Goal: Task Accomplishment & Management: Use online tool/utility

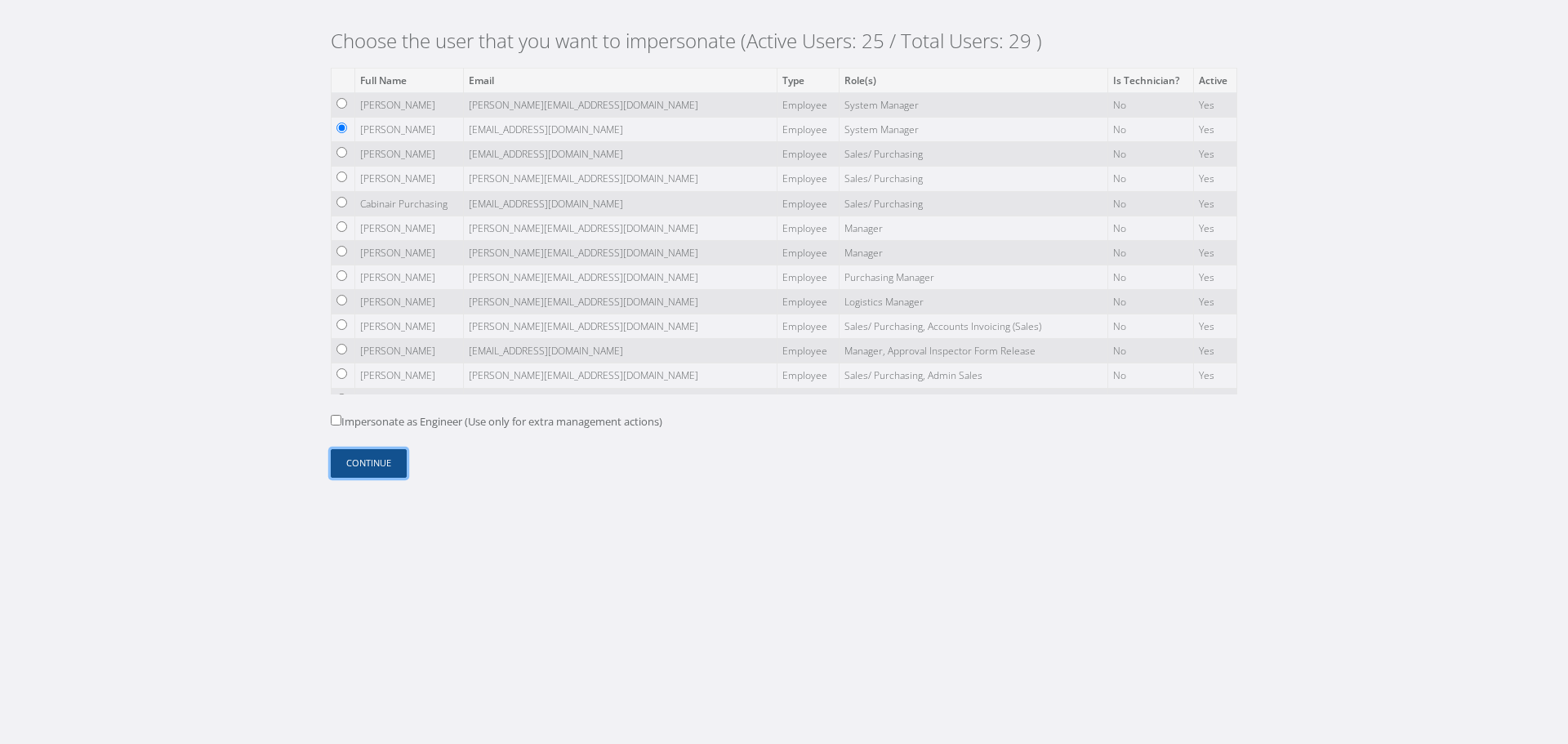
click at [382, 457] on button "Continue" at bounding box center [368, 462] width 76 height 28
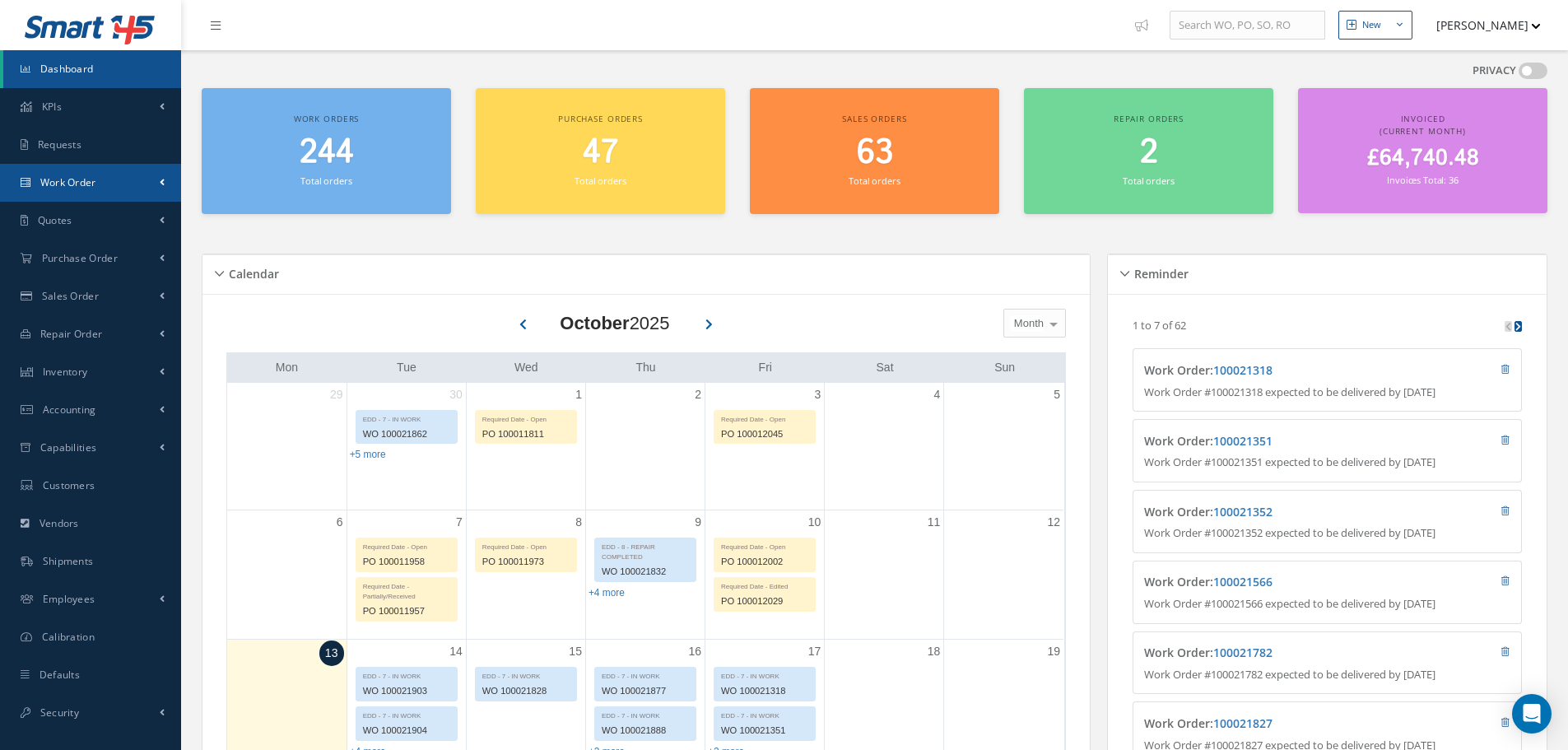
click at [144, 174] on link "Work Order" at bounding box center [90, 183] width 181 height 38
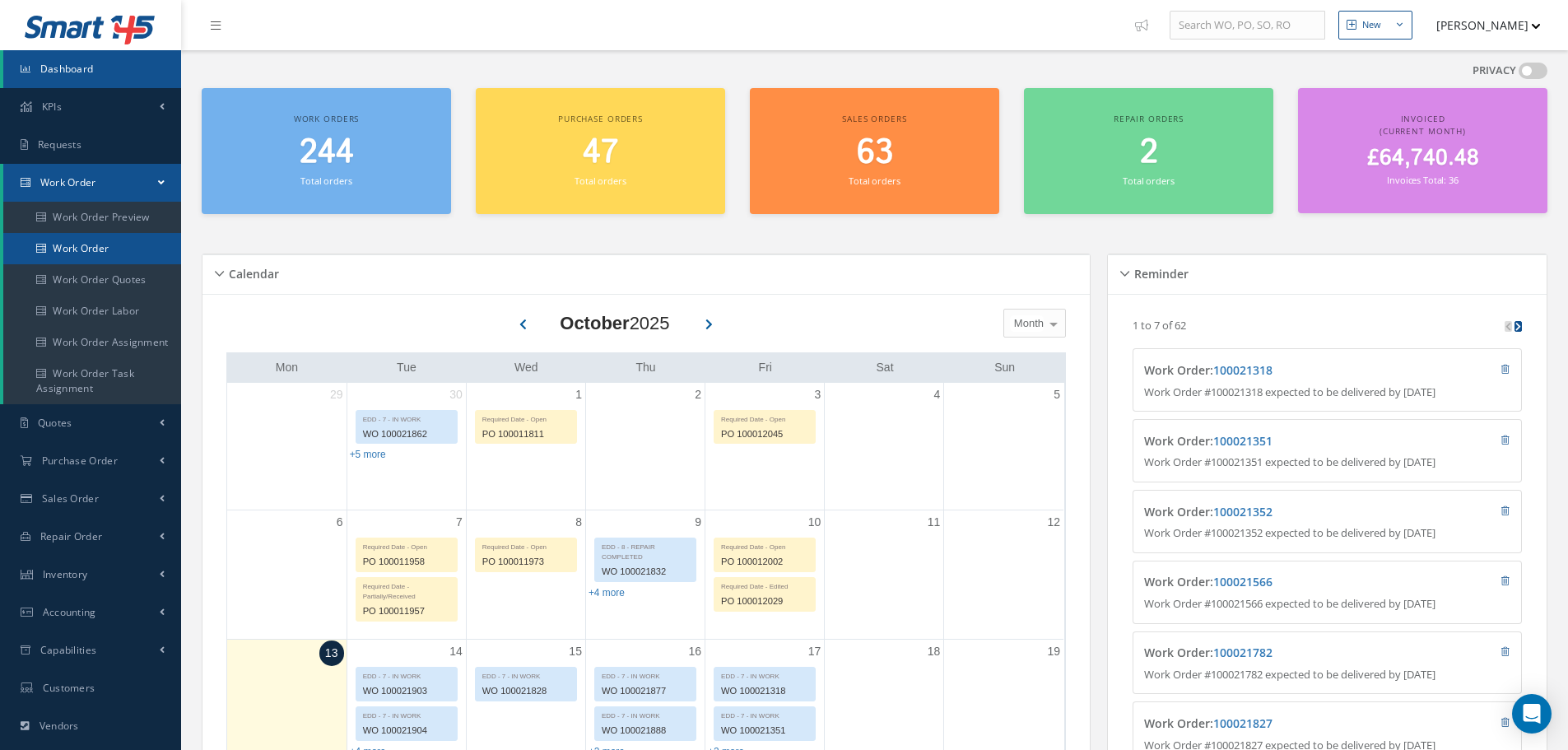
click at [125, 241] on link "Work Order" at bounding box center [93, 248] width 181 height 32
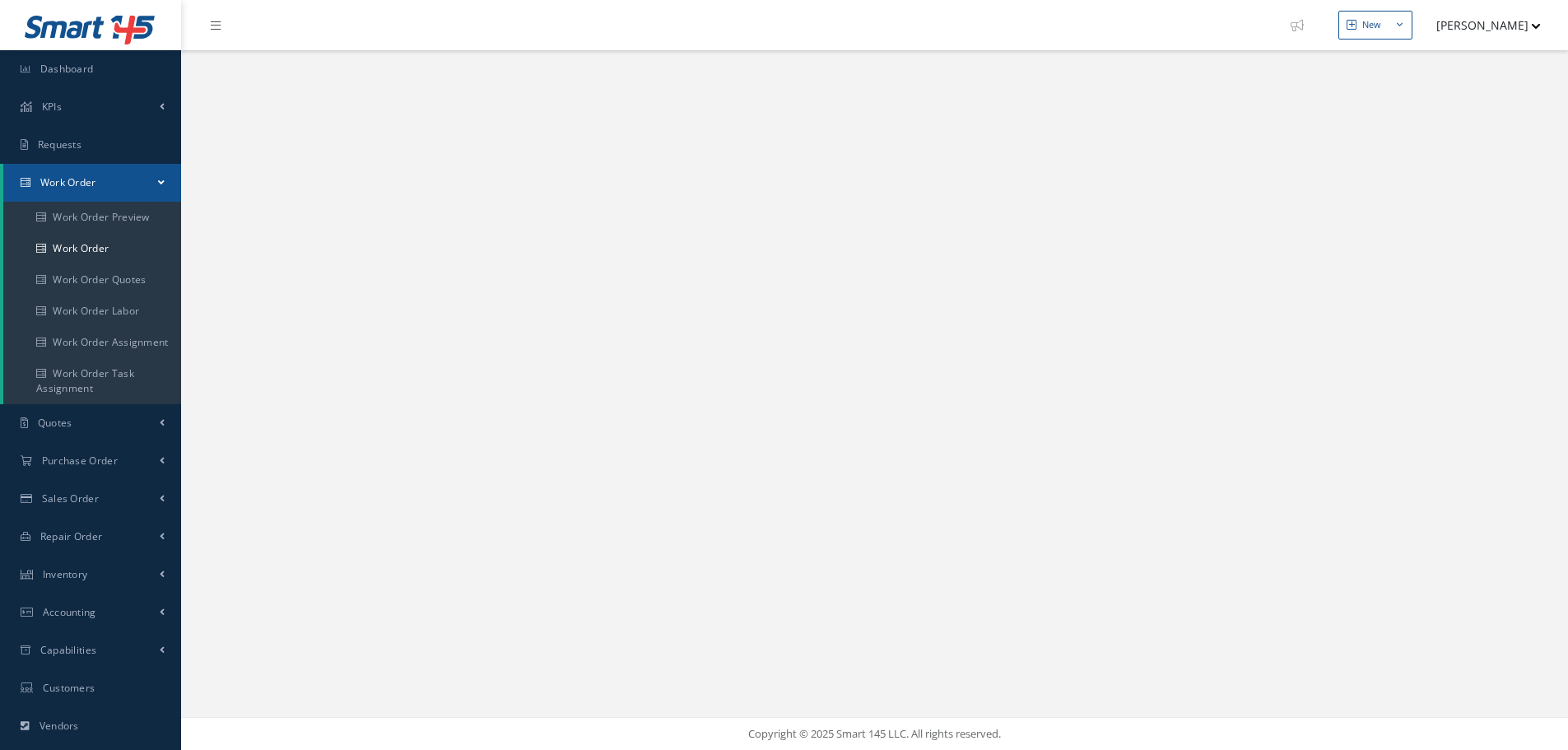
select select "25"
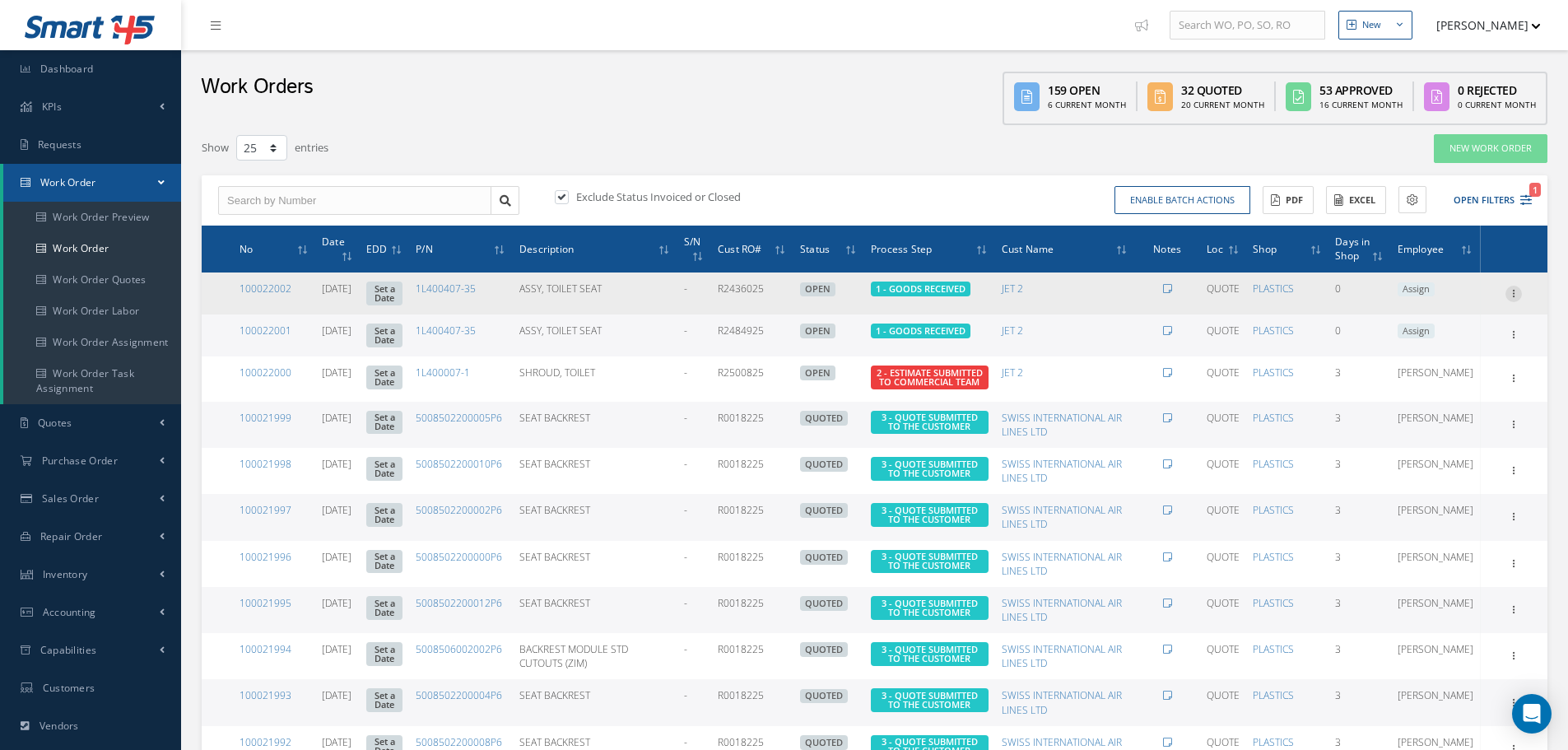
click at [1519, 296] on icon at bounding box center [1514, 292] width 17 height 13
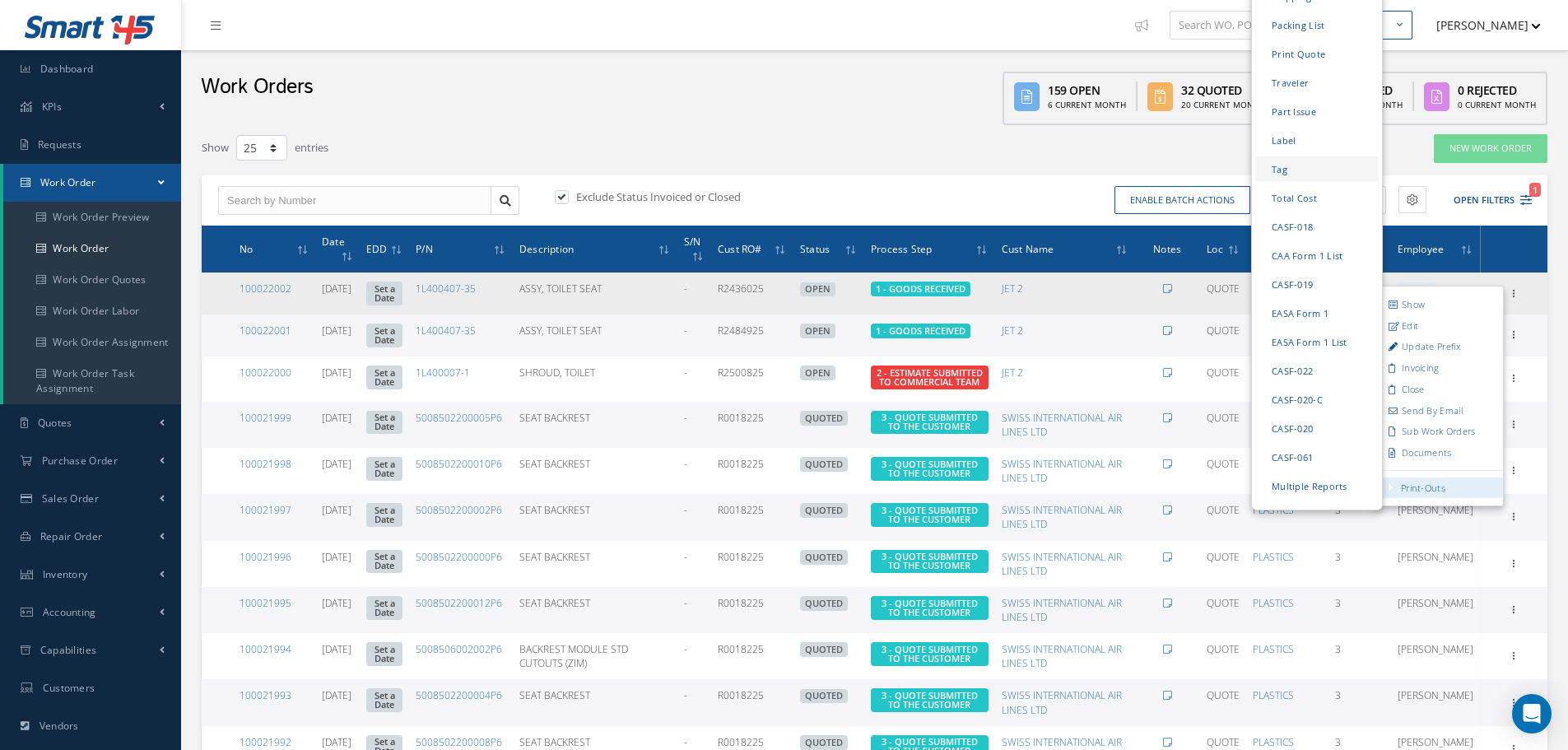
click at [1289, 155] on link "Tag" at bounding box center [1317, 168] width 124 height 26
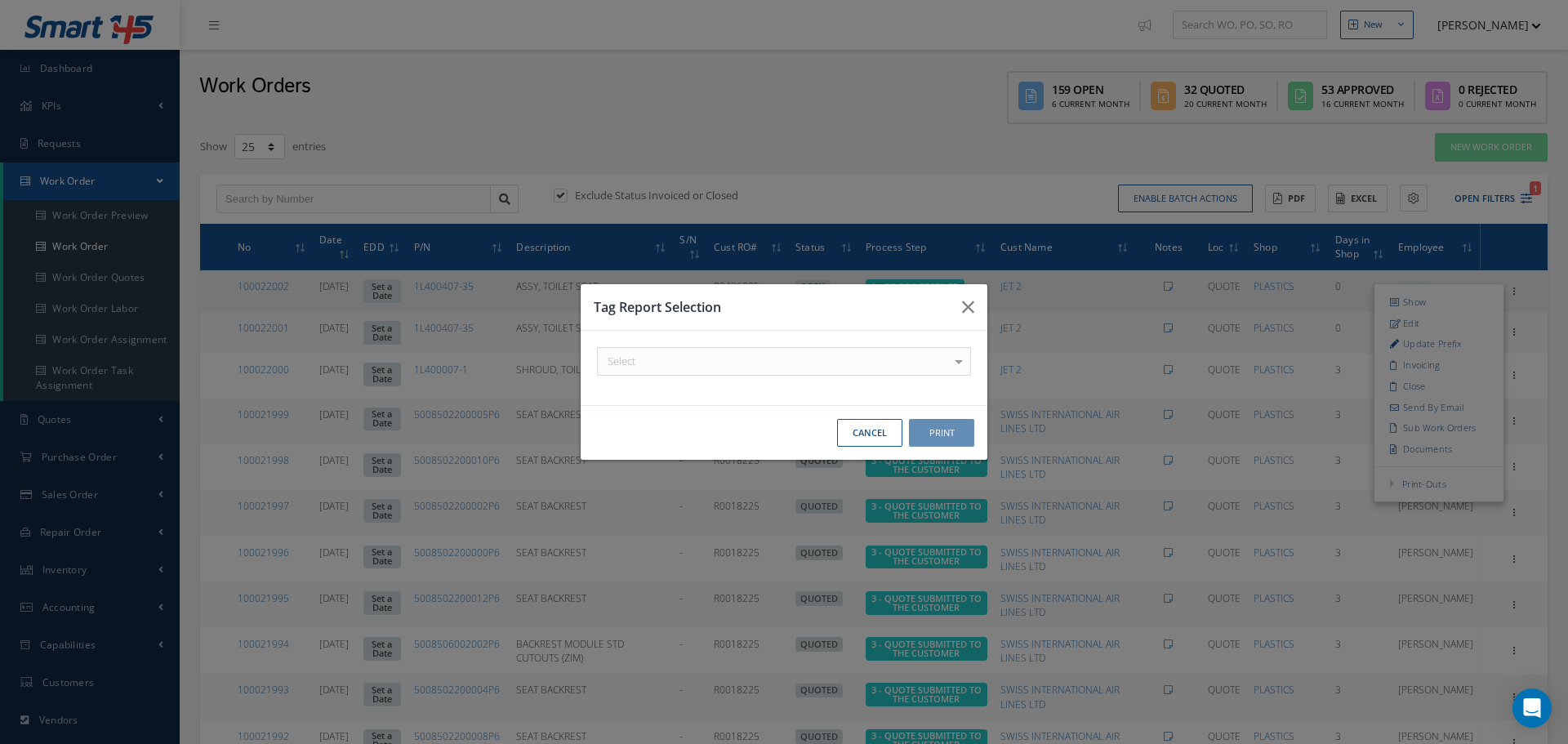
click at [752, 362] on div "Select" at bounding box center [784, 360] width 374 height 28
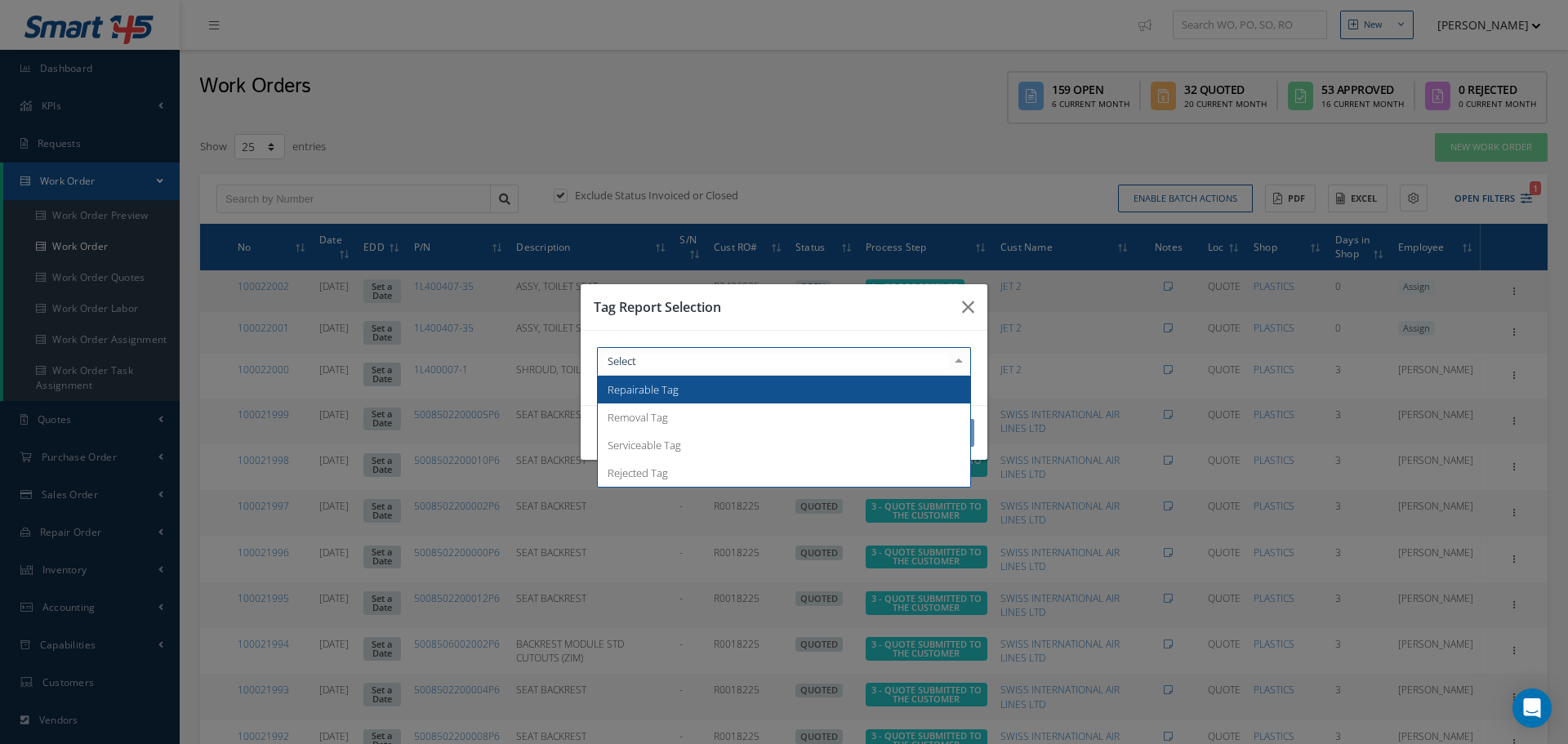
click at [673, 394] on span "Repairable Tag" at bounding box center [643, 389] width 71 height 15
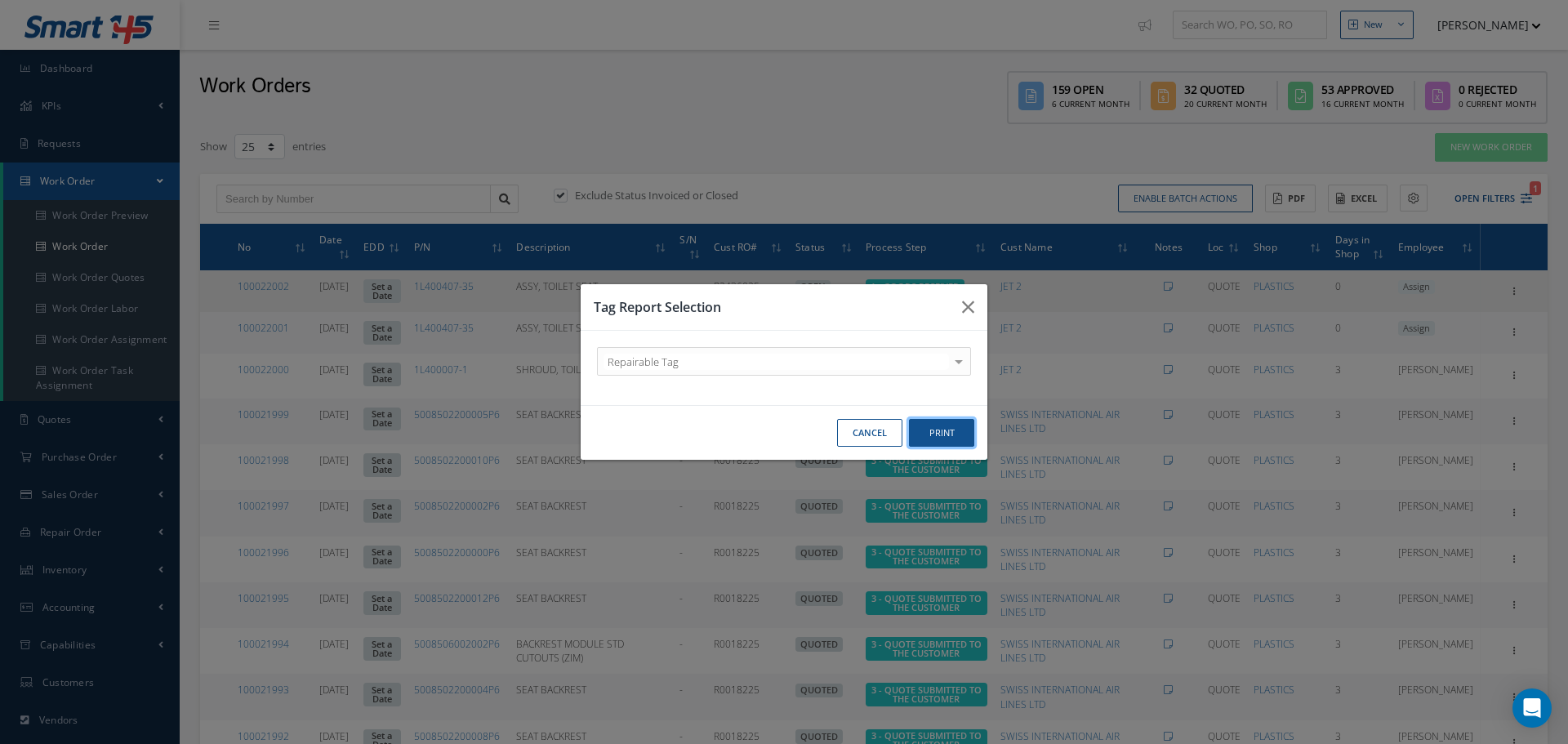
click at [953, 425] on button "Print" at bounding box center [942, 433] width 66 height 28
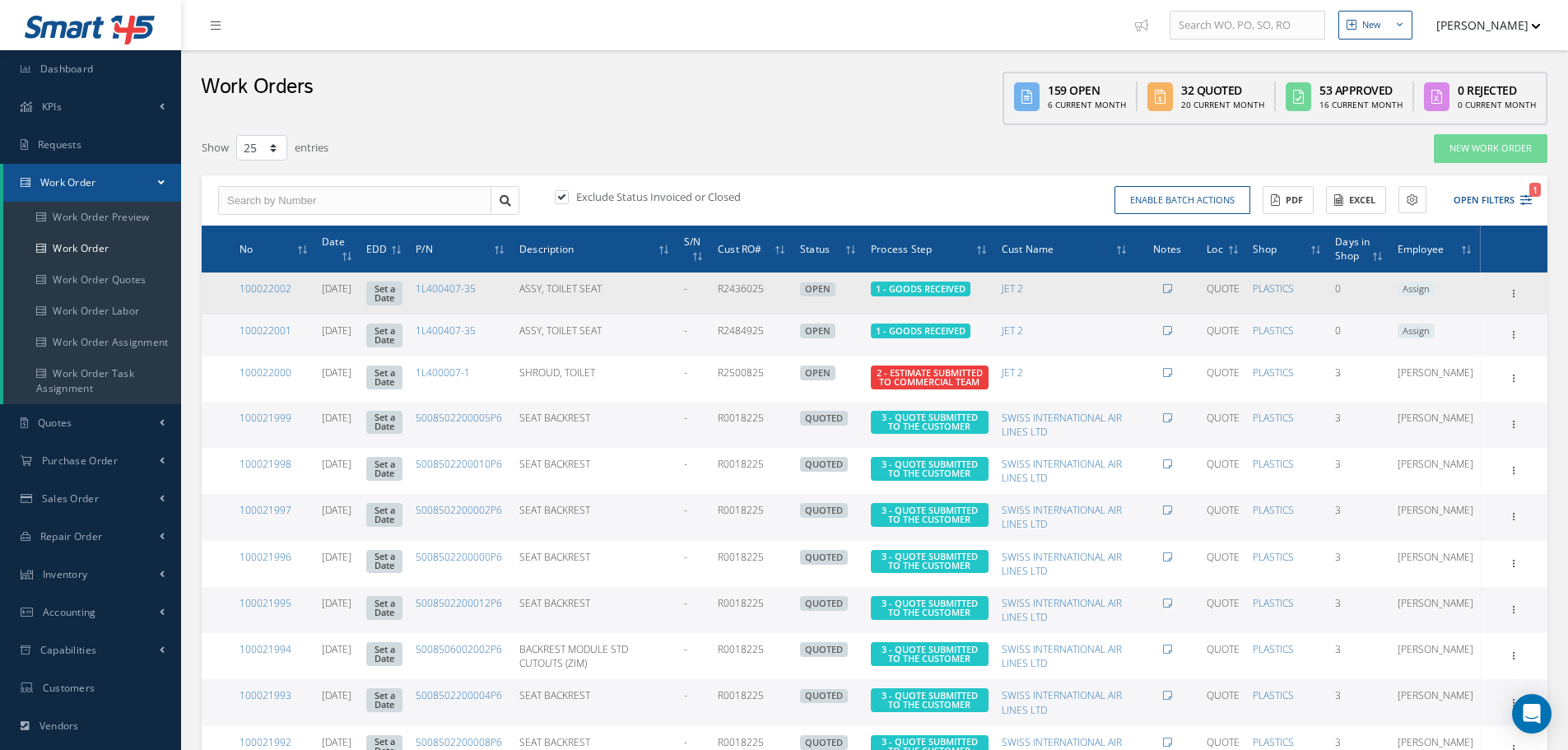
drag, startPoint x: 1511, startPoint y: 294, endPoint x: 1479, endPoint y: 330, distance: 48.2
click at [1511, 294] on icon at bounding box center [1514, 292] width 17 height 13
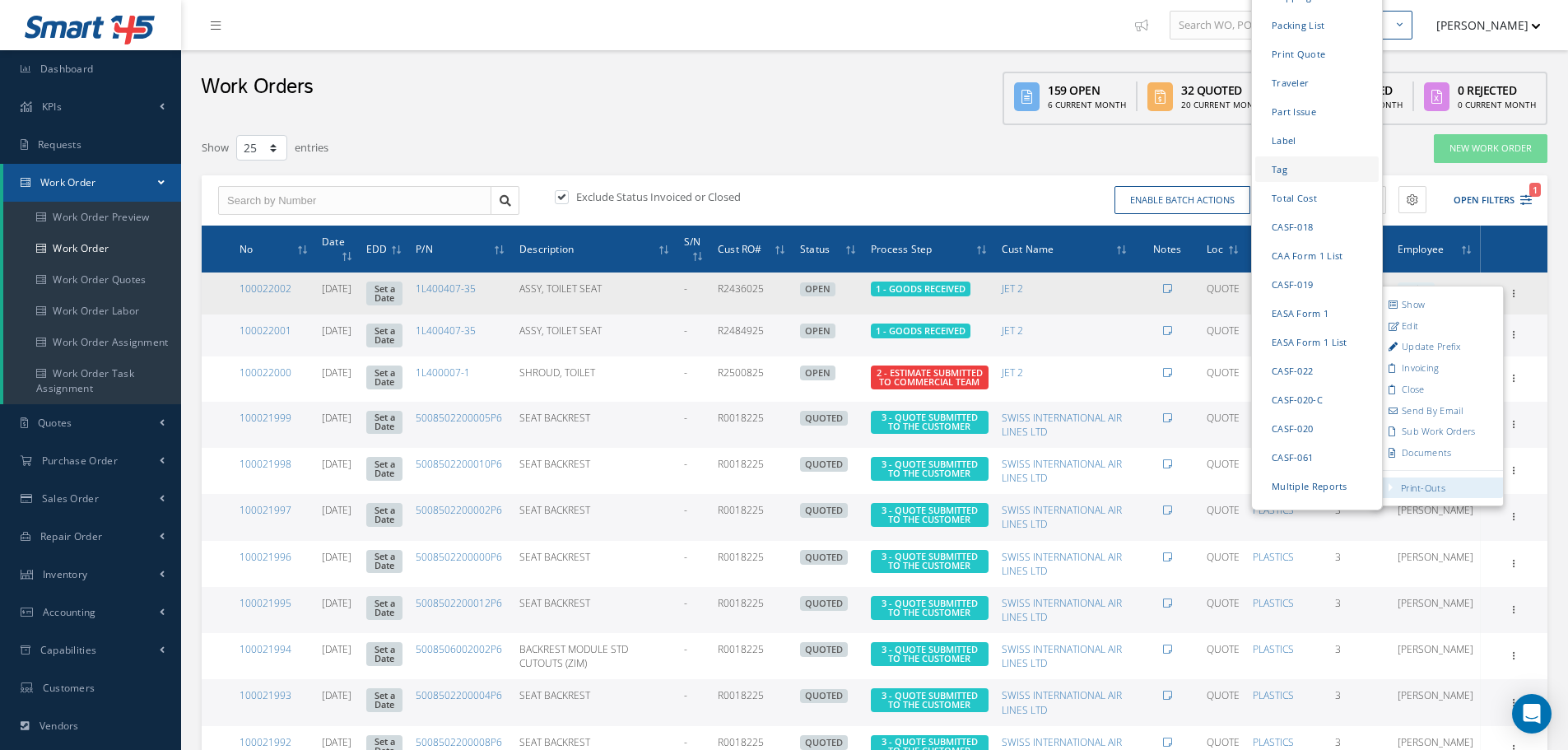
click at [1290, 155] on link "Tag" at bounding box center [1317, 168] width 124 height 26
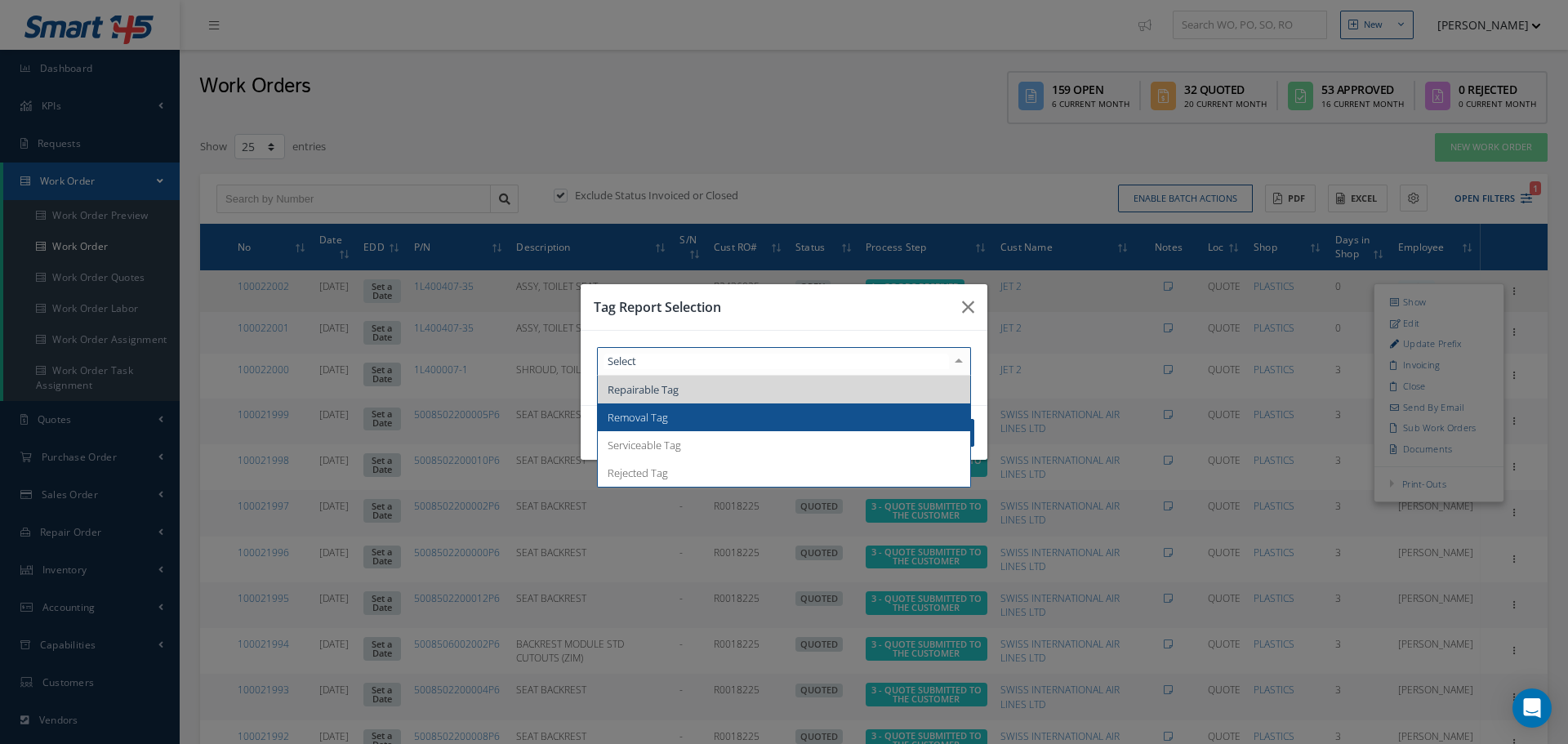
click at [643, 414] on span "Removal Tag" at bounding box center [638, 417] width 61 height 15
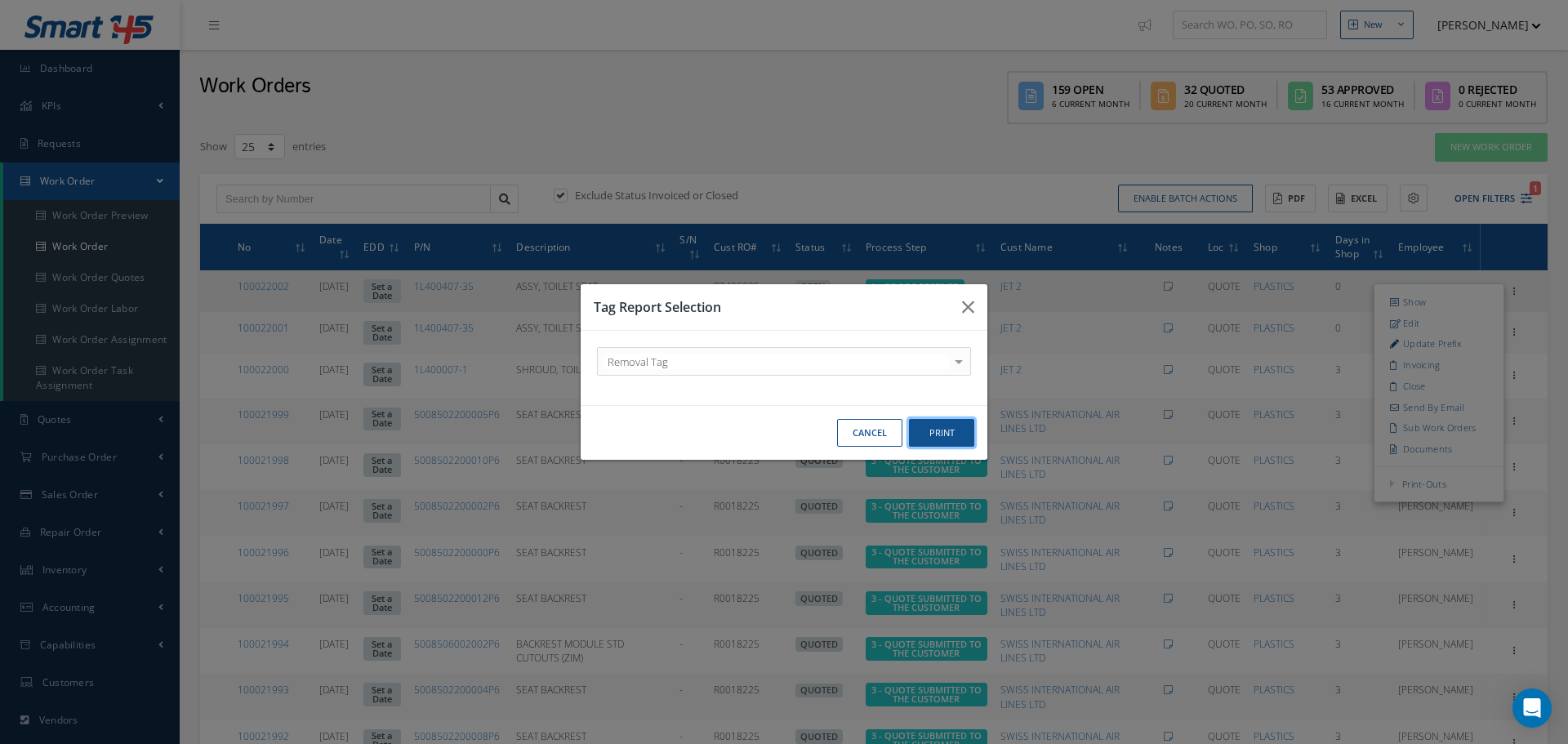
click at [961, 431] on button "Print" at bounding box center [942, 433] width 66 height 28
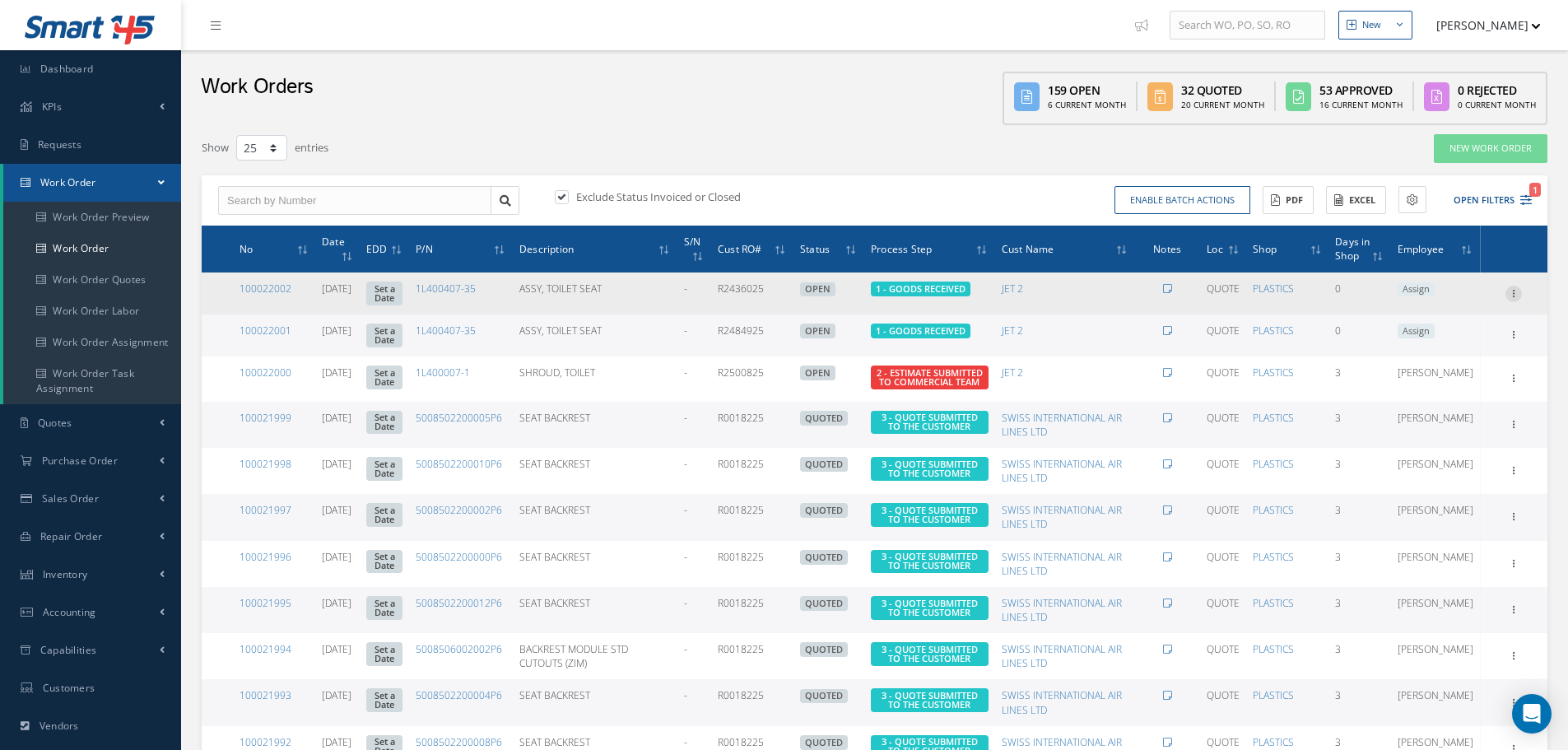
click at [1515, 293] on icon at bounding box center [1514, 292] width 17 height 13
click at [0, 0] on link "Tag" at bounding box center [0, 0] width 0 height 0
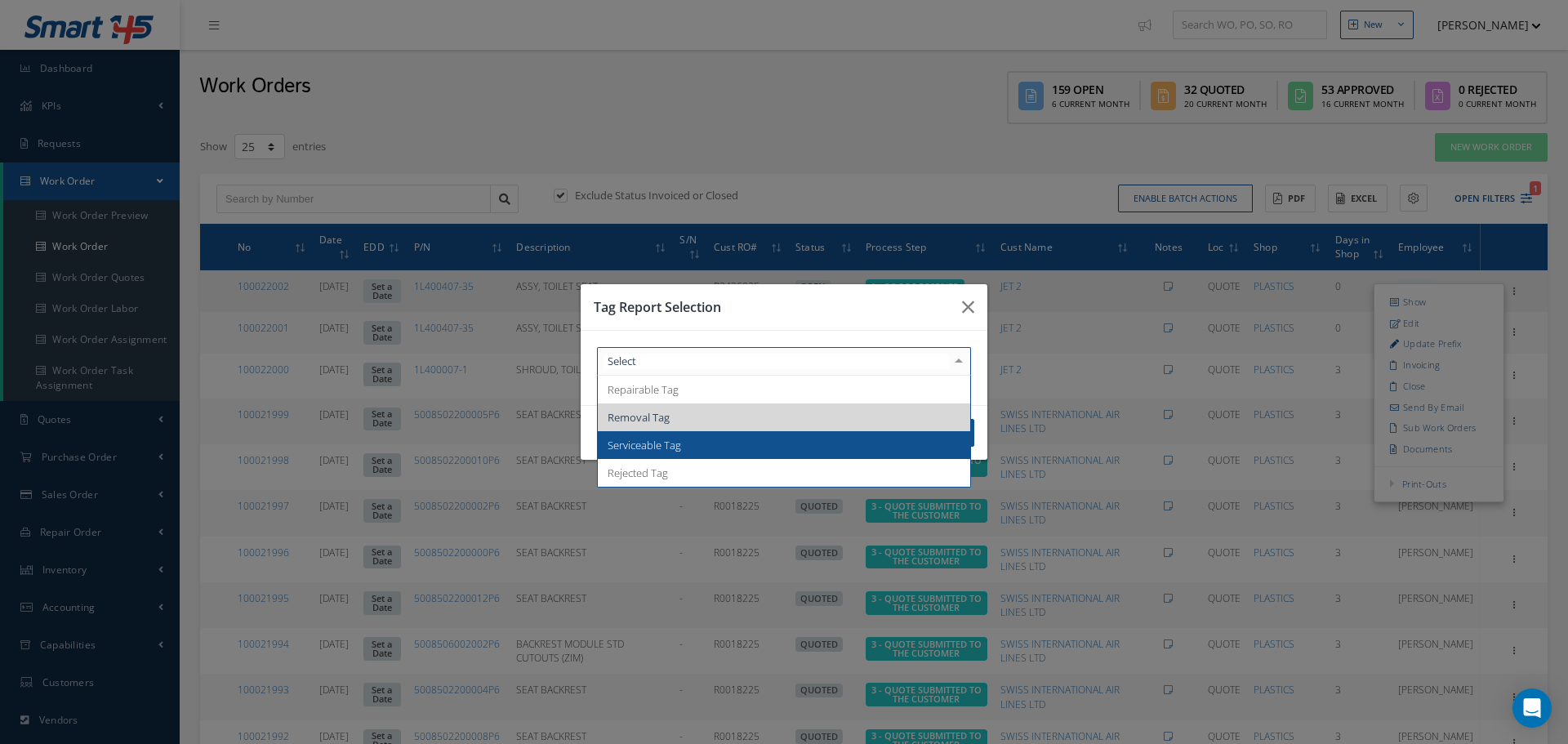
click at [649, 449] on span "Serviceable Tag" at bounding box center [644, 445] width 74 height 15
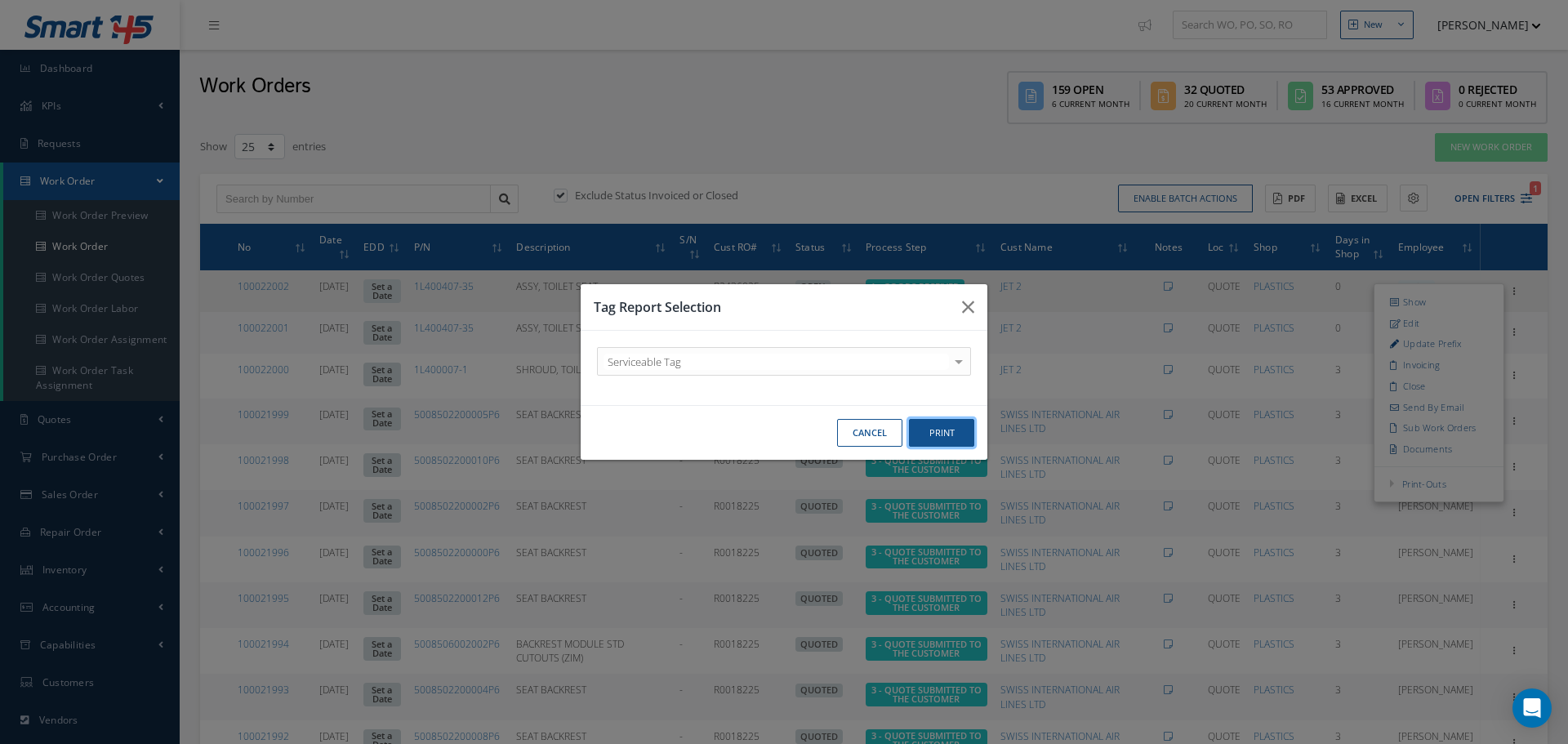
click at [915, 437] on button "Print" at bounding box center [942, 433] width 66 height 28
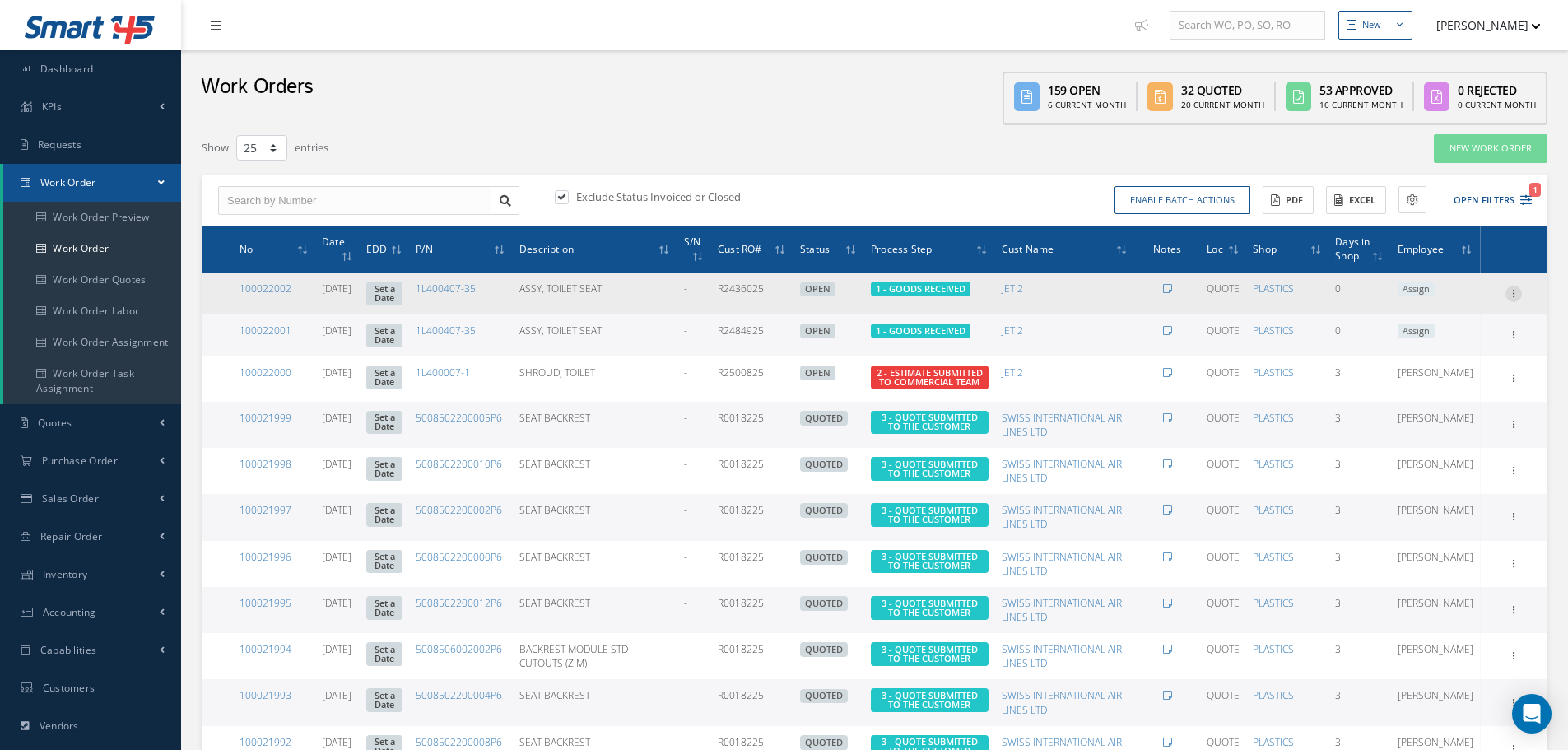
click at [1519, 296] on icon at bounding box center [1514, 292] width 17 height 13
drag, startPoint x: 1298, startPoint y: 149, endPoint x: 1260, endPoint y: 157, distance: 38.8
click at [0, 0] on link "Tag" at bounding box center [0, 0] width 0 height 0
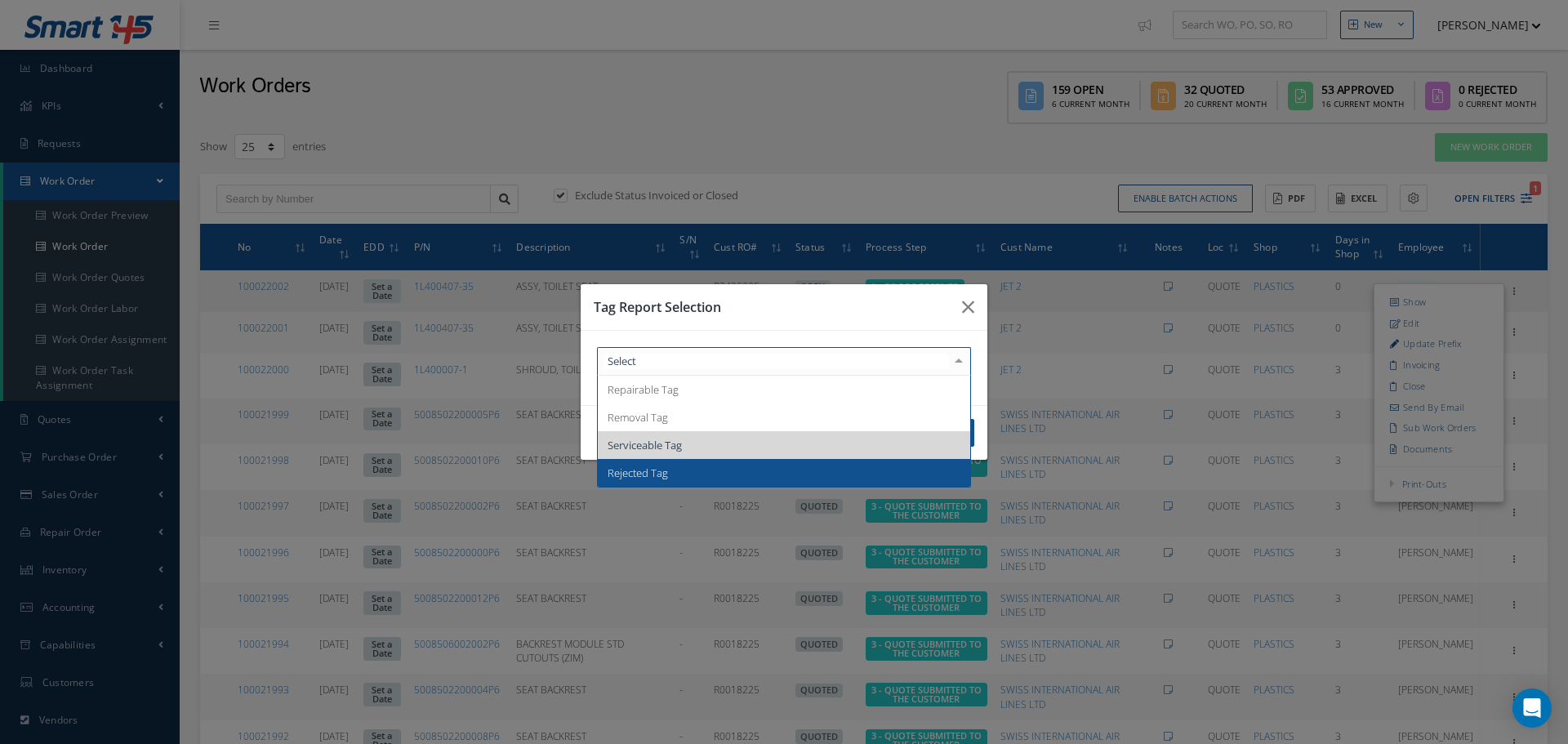
click at [685, 475] on span "Rejected Tag" at bounding box center [784, 472] width 372 height 27
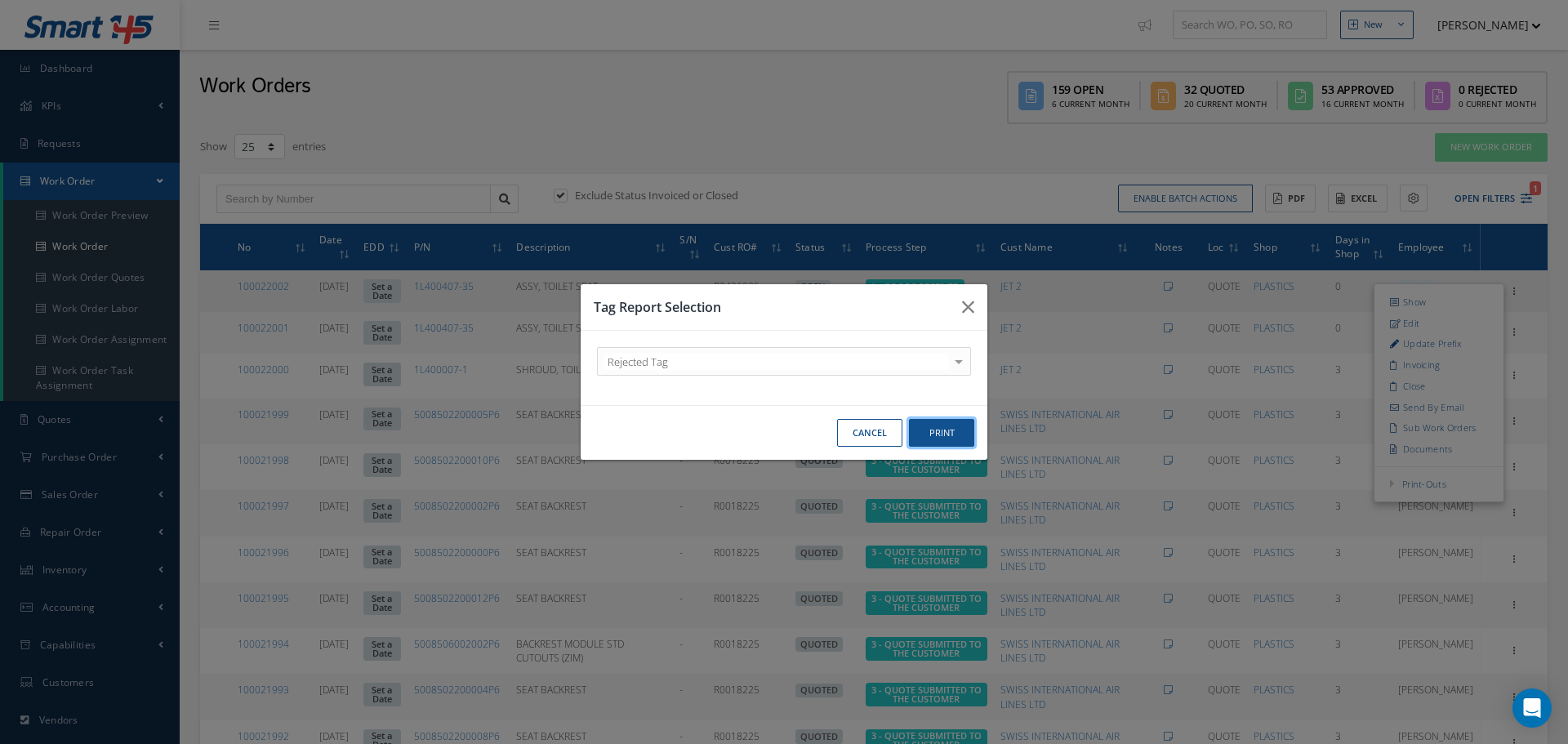
click at [953, 429] on button "Print" at bounding box center [942, 433] width 66 height 28
